Goal: Task Accomplishment & Management: Use online tool/utility

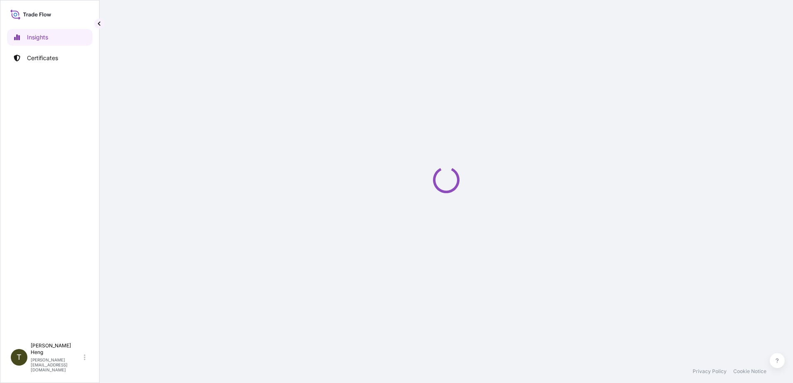
select select "2025"
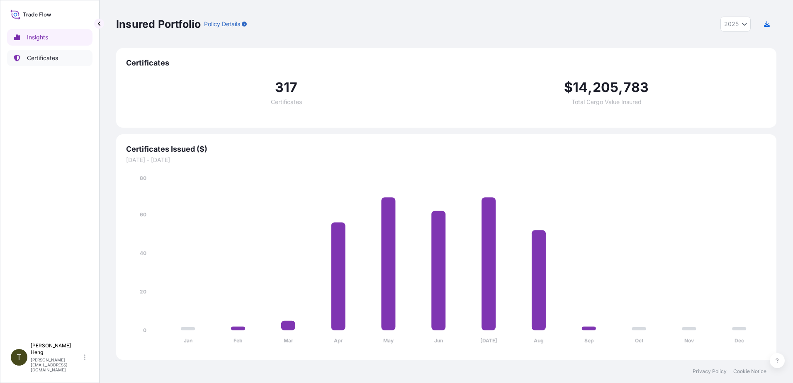
click at [44, 56] on p "Certificates" at bounding box center [42, 58] width 31 height 8
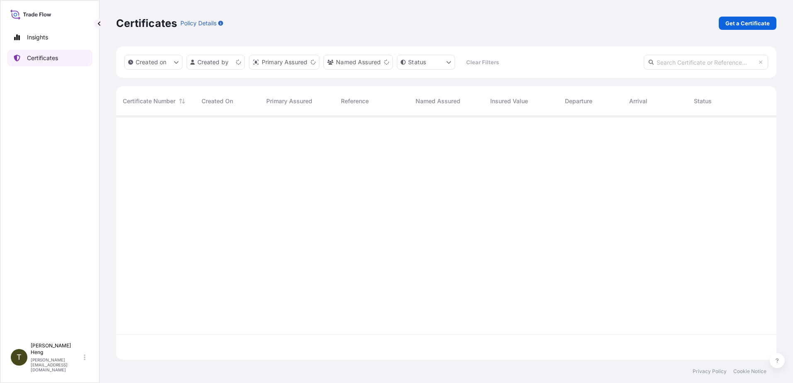
scroll to position [242, 654]
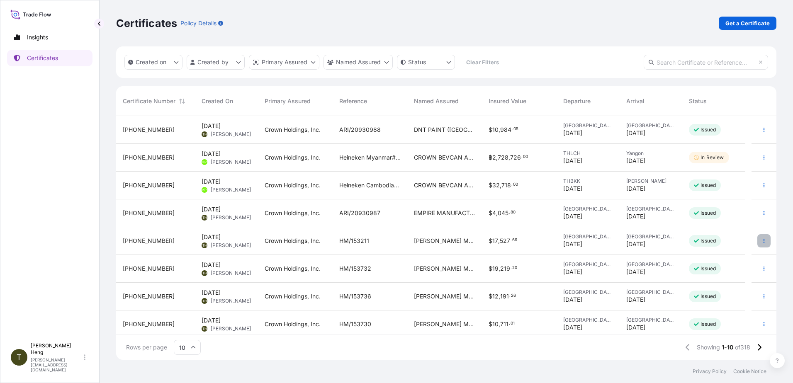
click at [761, 239] on icon "button" at bounding box center [763, 240] width 5 height 5
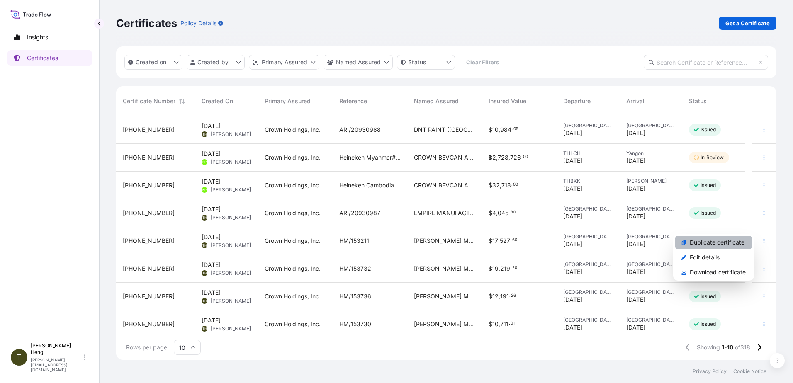
click at [709, 244] on p "Duplicate certificate" at bounding box center [717, 242] width 55 height 8
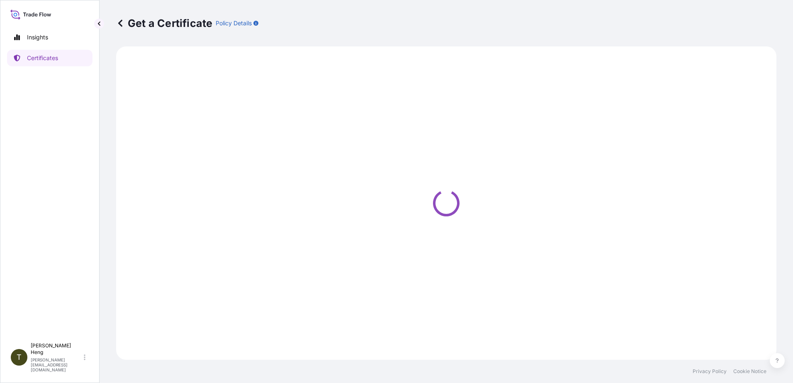
select select "Road"
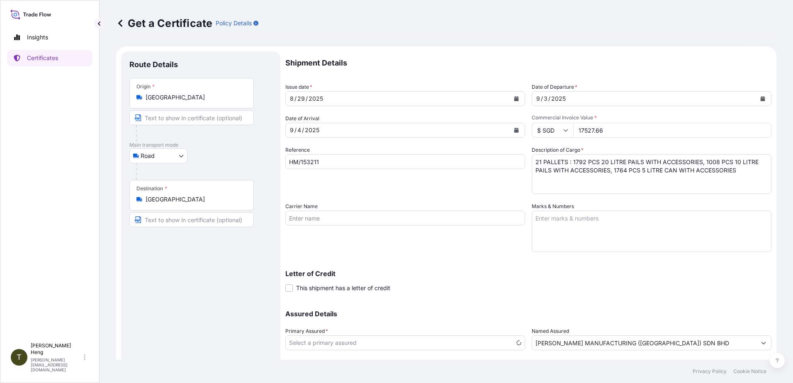
select select "31483"
click at [515, 97] on icon "Calendar" at bounding box center [516, 98] width 5 height 5
click at [514, 97] on icon "Calendar" at bounding box center [516, 98] width 5 height 5
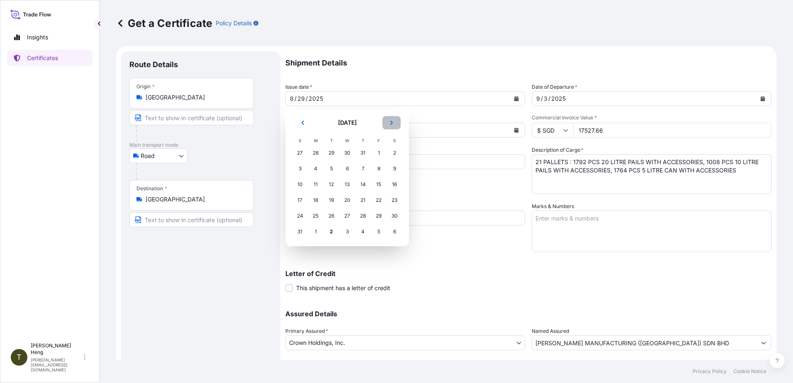
click at [394, 123] on icon "Next" at bounding box center [391, 122] width 5 height 5
click at [313, 169] on div "8" at bounding box center [315, 168] width 15 height 15
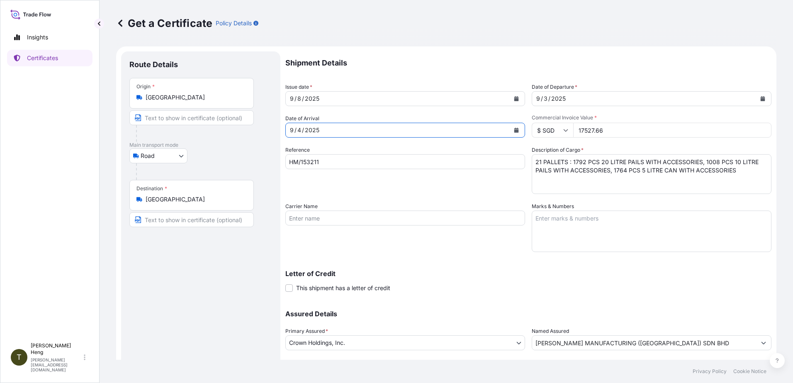
click at [514, 129] on icon "Calendar" at bounding box center [516, 130] width 5 height 5
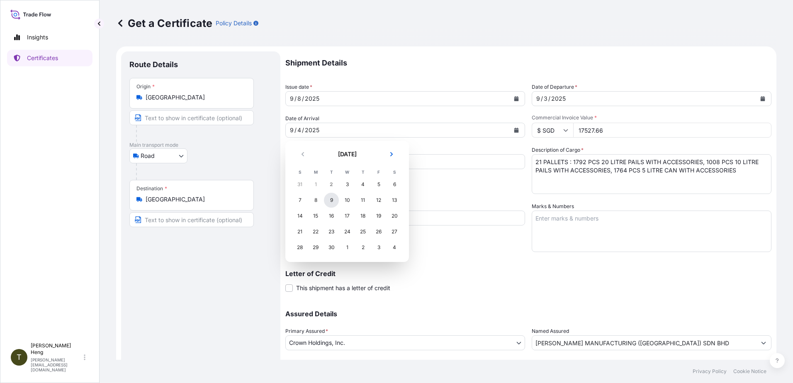
click at [329, 199] on div "9" at bounding box center [331, 200] width 15 height 15
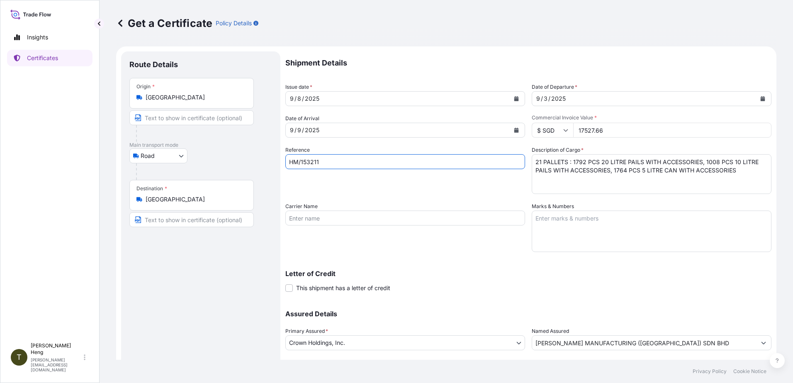
click at [331, 164] on input "HM/153211" at bounding box center [405, 161] width 240 height 15
type input "HM/153212"
click at [761, 97] on icon "Calendar" at bounding box center [763, 98] width 5 height 5
click at [514, 98] on icon "Calendar" at bounding box center [516, 98] width 5 height 5
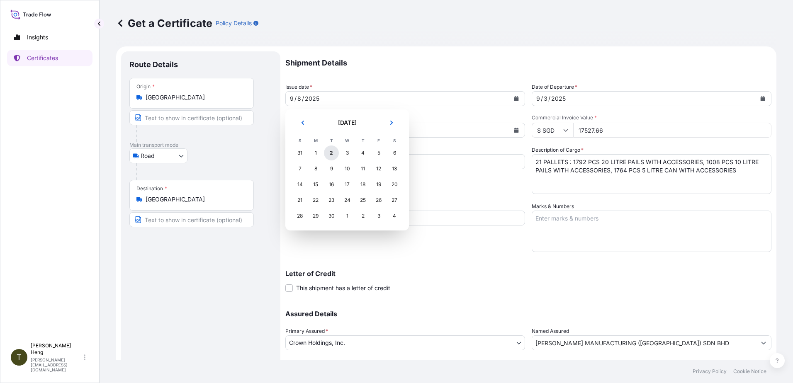
click at [332, 155] on div "2" at bounding box center [331, 153] width 15 height 15
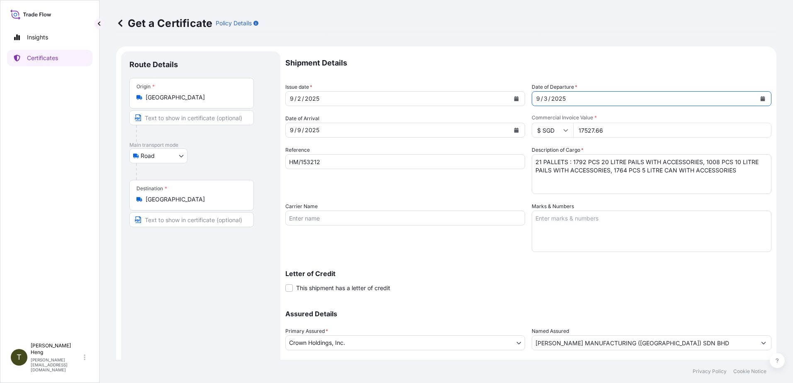
click at [761, 98] on icon "Calendar" at bounding box center [763, 98] width 5 height 5
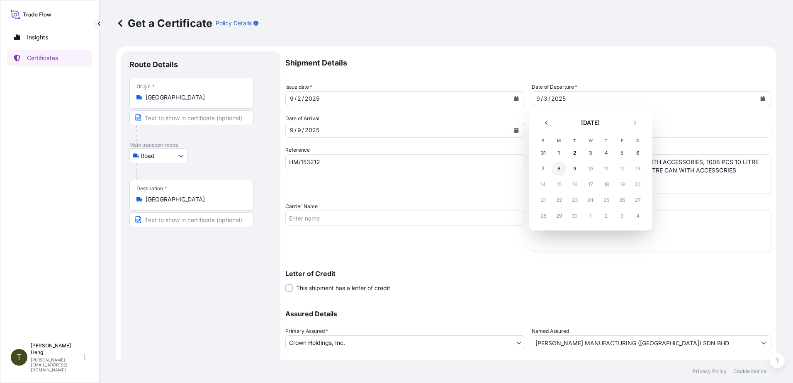
click at [559, 168] on div "8" at bounding box center [559, 168] width 15 height 15
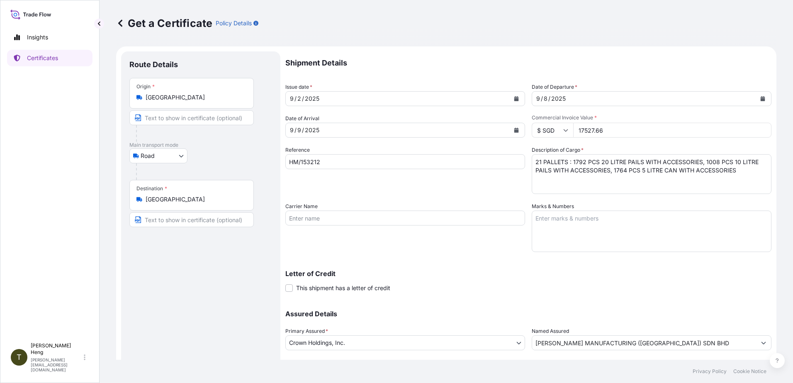
click at [613, 134] on input "17527.66" at bounding box center [672, 130] width 198 height 15
type input "21158.98"
click at [571, 163] on textarea "21 PALLETS : 1792 PCS 20 LITRE PAILS WITH ACCESSORIES, 1008 PCS 10 LITRE PAILS …" at bounding box center [652, 174] width 240 height 40
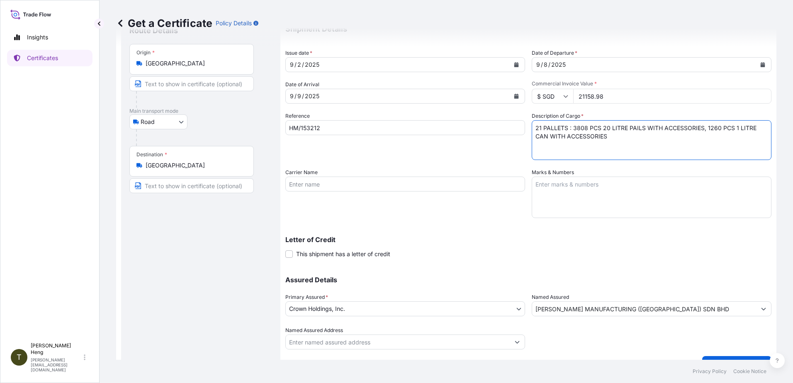
scroll to position [52, 0]
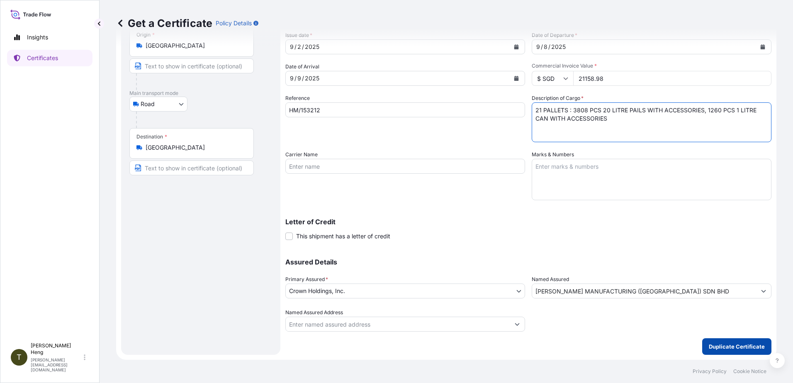
type textarea "21 PALLETS : 3808 PCS 20 LITRE PAILS WITH ACCESSORIES, 1260 PCS 1 LITRE CAN WIT…"
click at [719, 350] on p "Duplicate Certificate" at bounding box center [737, 347] width 56 height 8
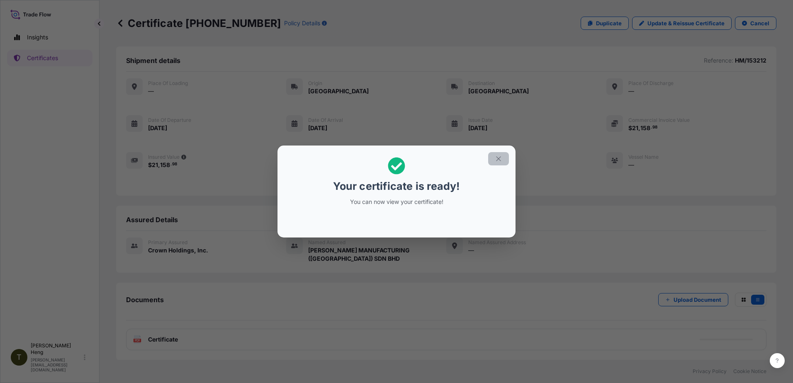
click at [498, 159] on icon "button" at bounding box center [498, 158] width 5 height 5
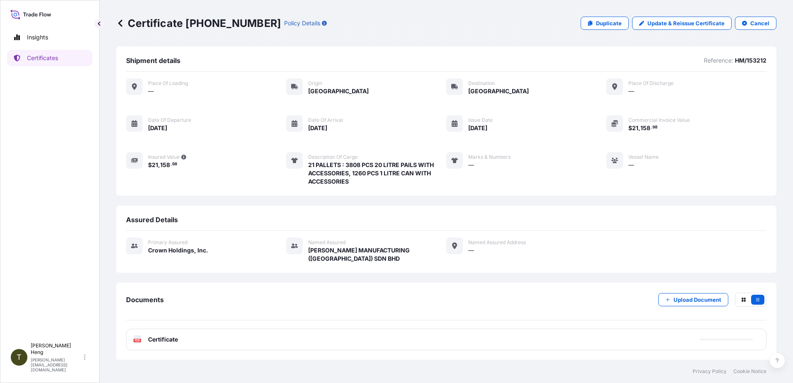
click at [136, 337] on icon at bounding box center [137, 339] width 7 height 8
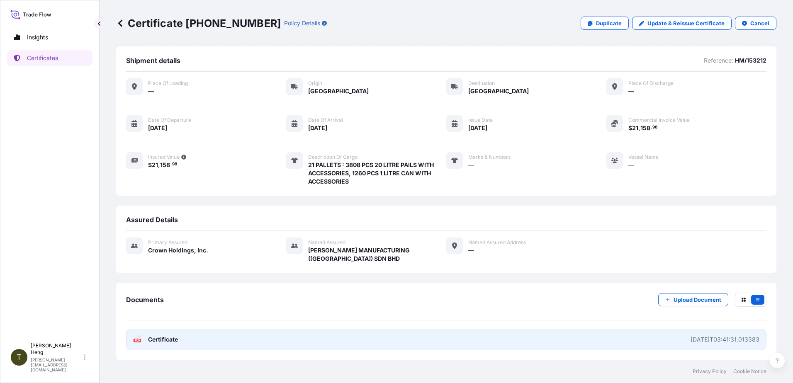
click at [136, 337] on icon at bounding box center [137, 339] width 7 height 8
